Goal: Information Seeking & Learning: Compare options

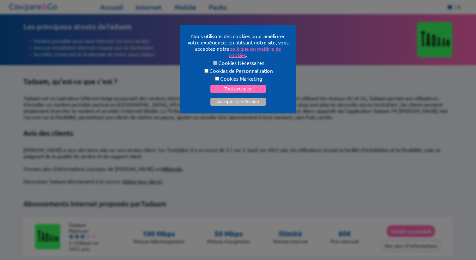
select select "**"
click at [237, 88] on button "Tout accepter" at bounding box center [237, 89] width 55 height 8
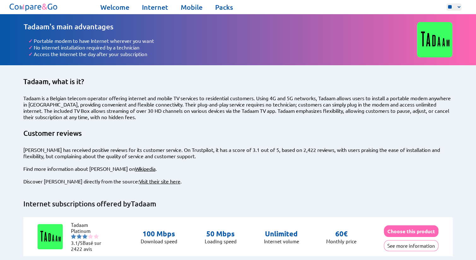
click at [222, 99] on font "Tadaam is a Belgian telecom operator offering internet and mobile TV services t…" at bounding box center [236, 107] width 427 height 25
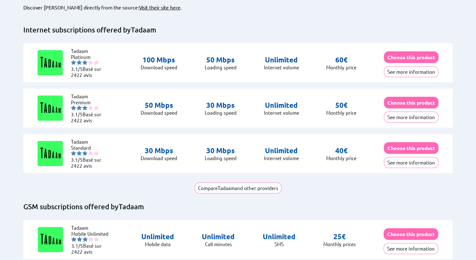
scroll to position [189, 0]
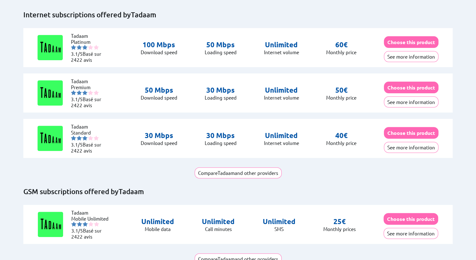
drag, startPoint x: 138, startPoint y: 128, endPoint x: 305, endPoint y: 130, distance: 167.7
click at [305, 130] on div "Tadaam Standard 3.1/5 Basé sur 2422 avis 30 Mbps Download speed 30 Mbps 40€ €" at bounding box center [237, 138] width 429 height 39
copy div "30 Mbps Download speed 30 Mbps Loading speed Unlimited"
click at [246, 87] on div "Tadaam Premium 3.1/5 Basé sur 2422 avis 50 Mbps Download speed 30 Mbps 50€ €" at bounding box center [237, 92] width 429 height 39
click at [395, 51] on button "See more information" at bounding box center [411, 56] width 55 height 11
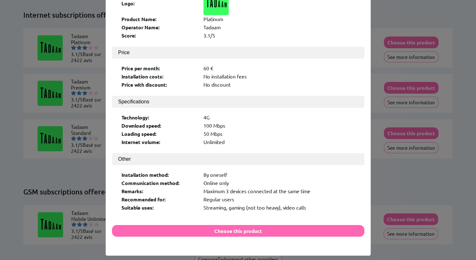
scroll to position [50, 0]
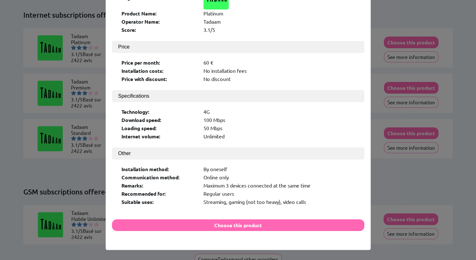
click at [20, 91] on div "× Logo: Product Name: Platinum Operator Name: Tadaam Score: 3.1/5 Price Price p…" at bounding box center [238, 130] width 476 height 260
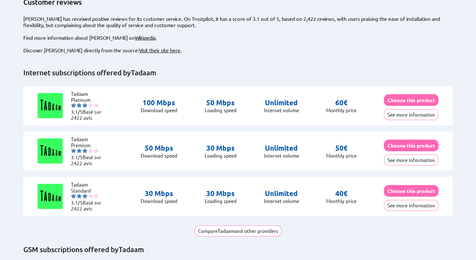
scroll to position [126, 0]
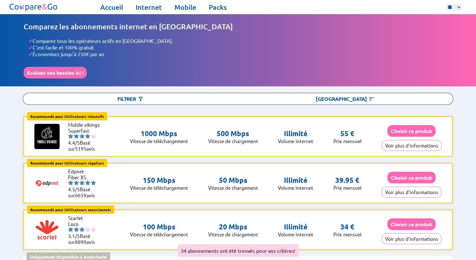
select select "**"
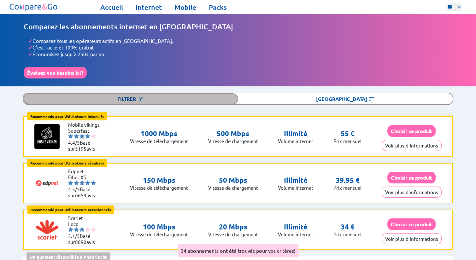
click at [190, 95] on div "Filtrer" at bounding box center [130, 98] width 215 height 11
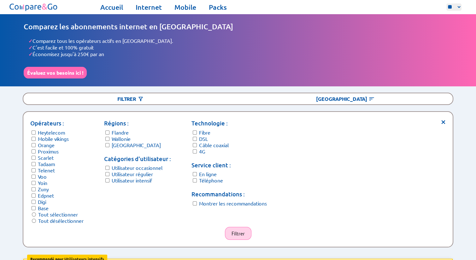
click at [239, 229] on button "Filtrer" at bounding box center [238, 233] width 26 height 13
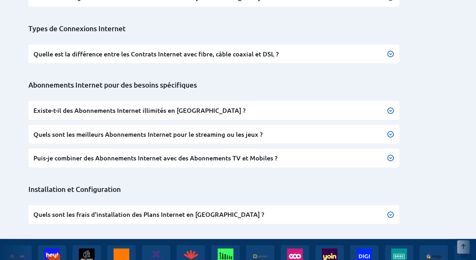
scroll to position [536, 0]
